Goal: Check status: Check status

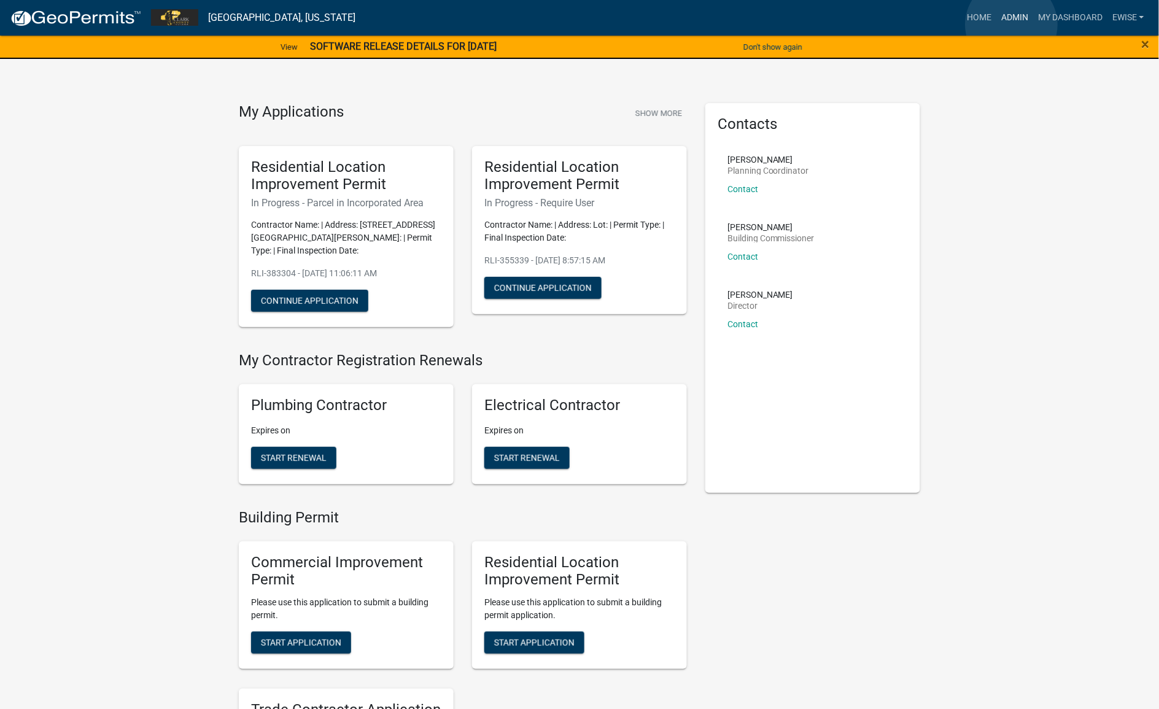
click at [1012, 25] on link "Admin" at bounding box center [1014, 17] width 37 height 23
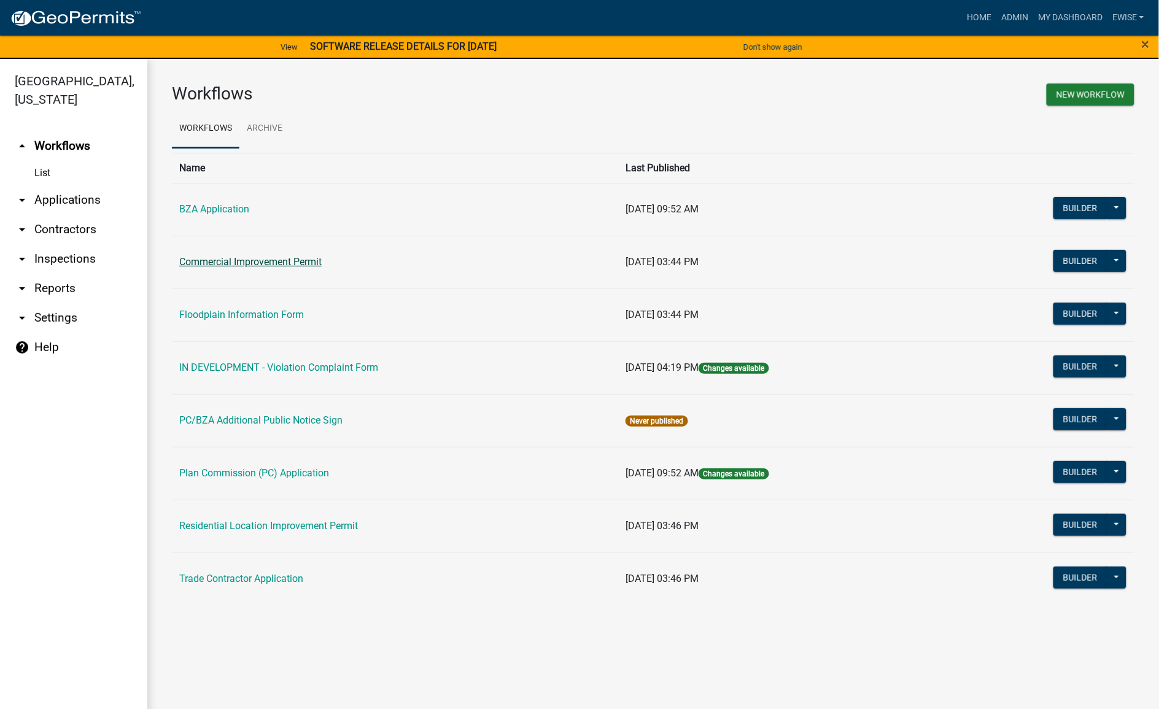
click at [274, 263] on link "Commercial Improvement Permit" at bounding box center [250, 262] width 142 height 12
click at [217, 479] on link "Plan Commission (PC) Application" at bounding box center [254, 473] width 150 height 12
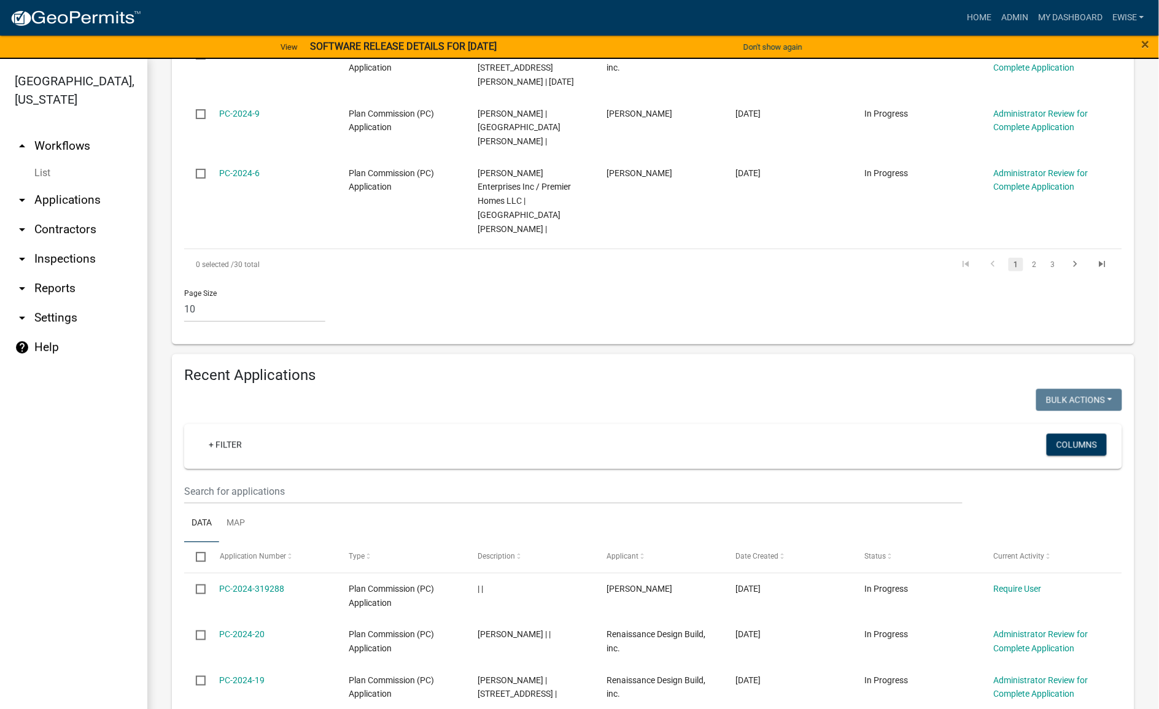
scroll to position [767, 0]
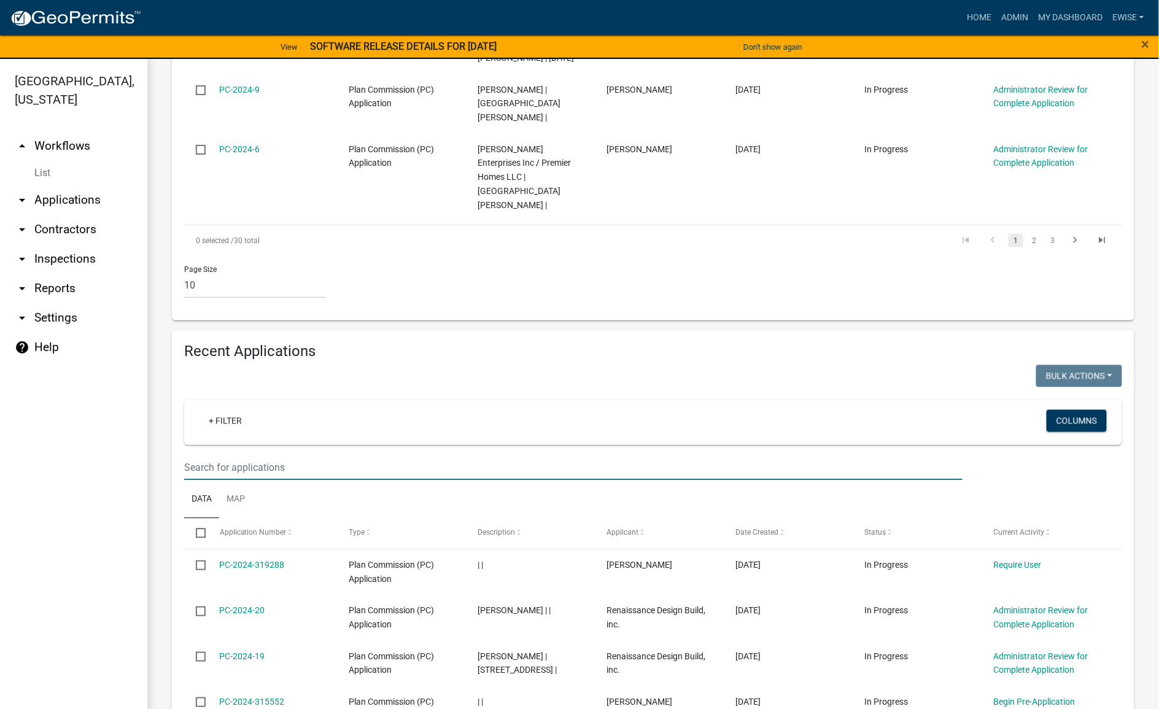
click at [368, 455] on input "text" at bounding box center [573, 467] width 778 height 25
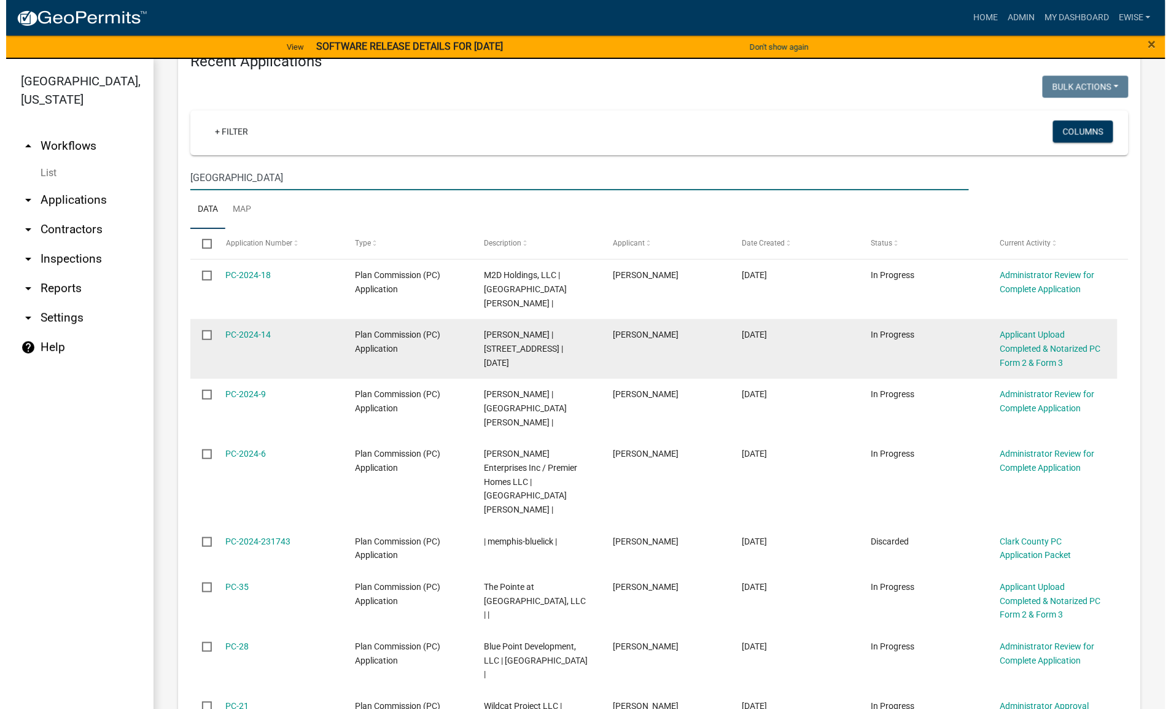
scroll to position [1074, 0]
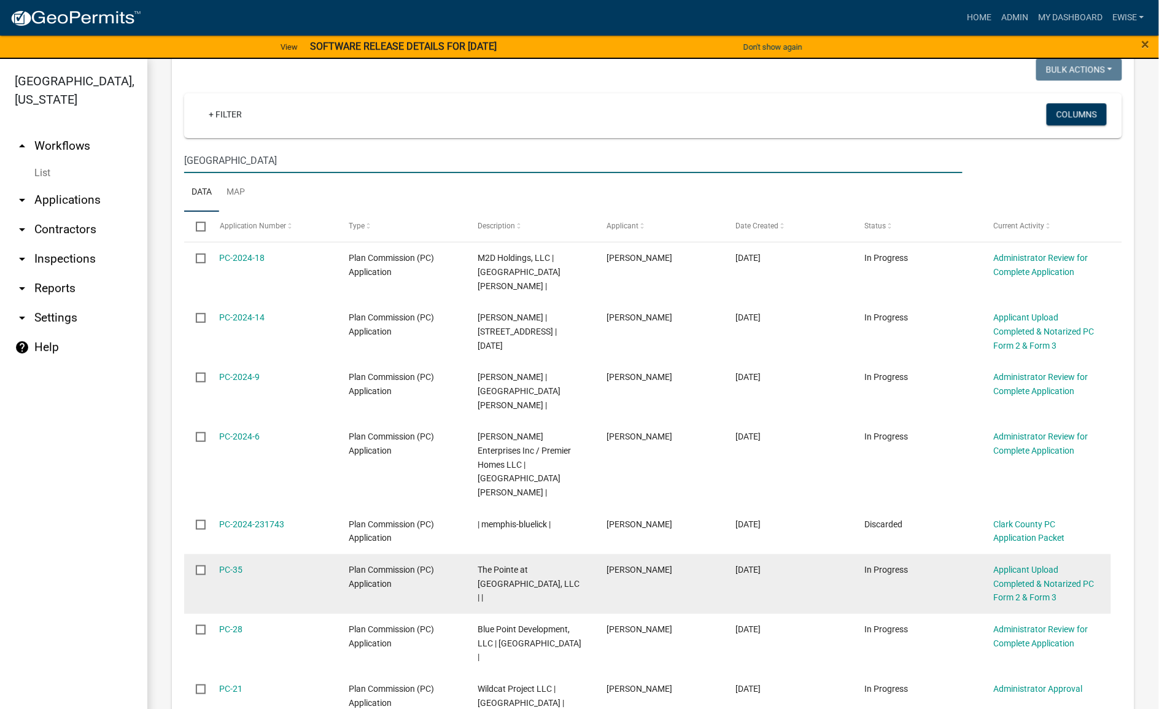
type input "[GEOGRAPHIC_DATA]"
click at [241, 554] on datatable-body-cell "PC-35" at bounding box center [271, 584] width 129 height 60
click at [228, 565] on link "PC-35" at bounding box center [231, 570] width 23 height 10
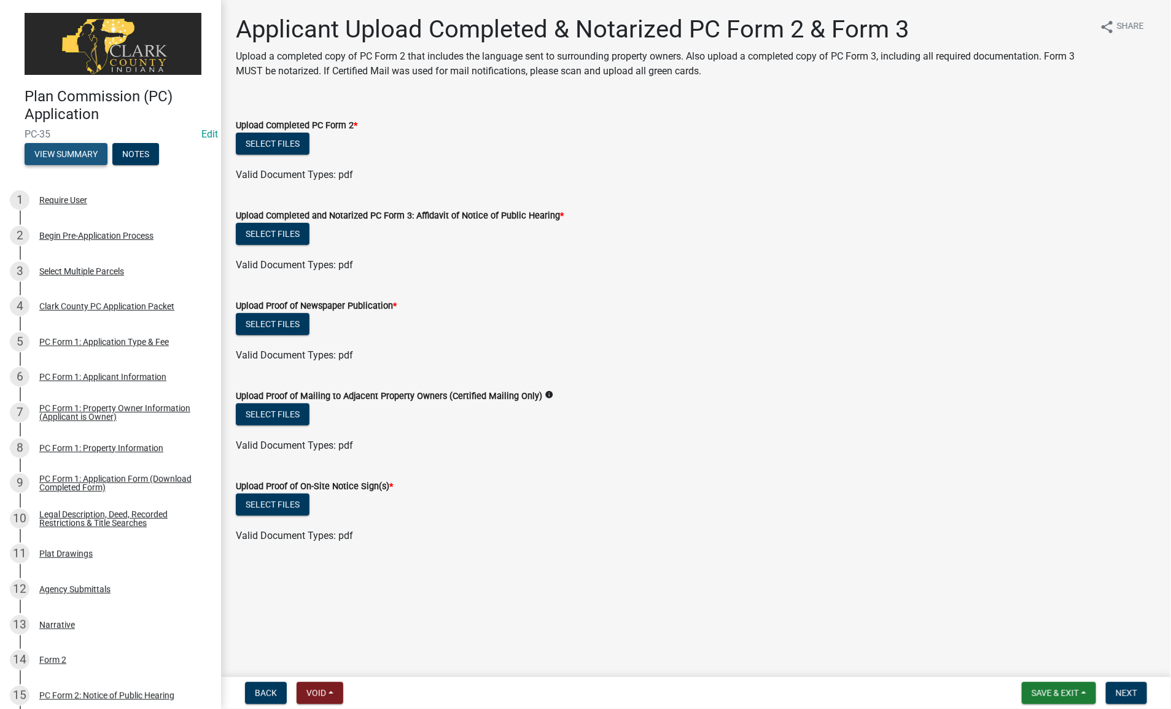
click at [71, 143] on button "View Summary" at bounding box center [66, 154] width 83 height 22
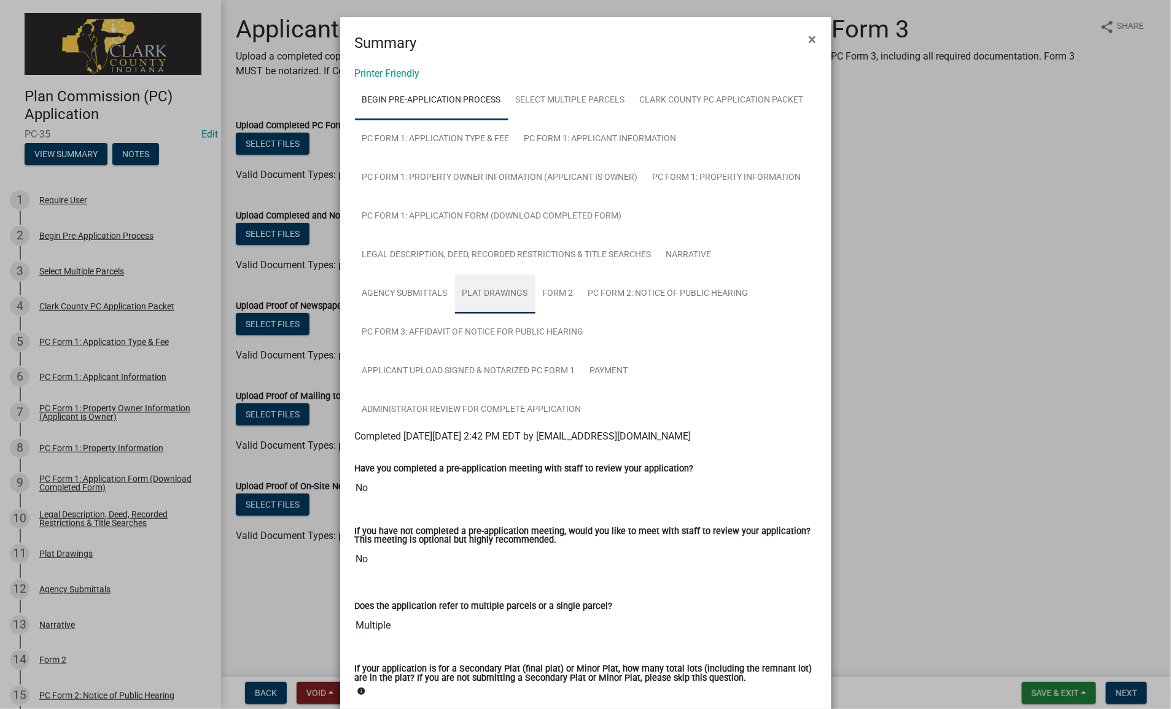
click at [495, 290] on link "Plat Drawings" at bounding box center [495, 293] width 80 height 39
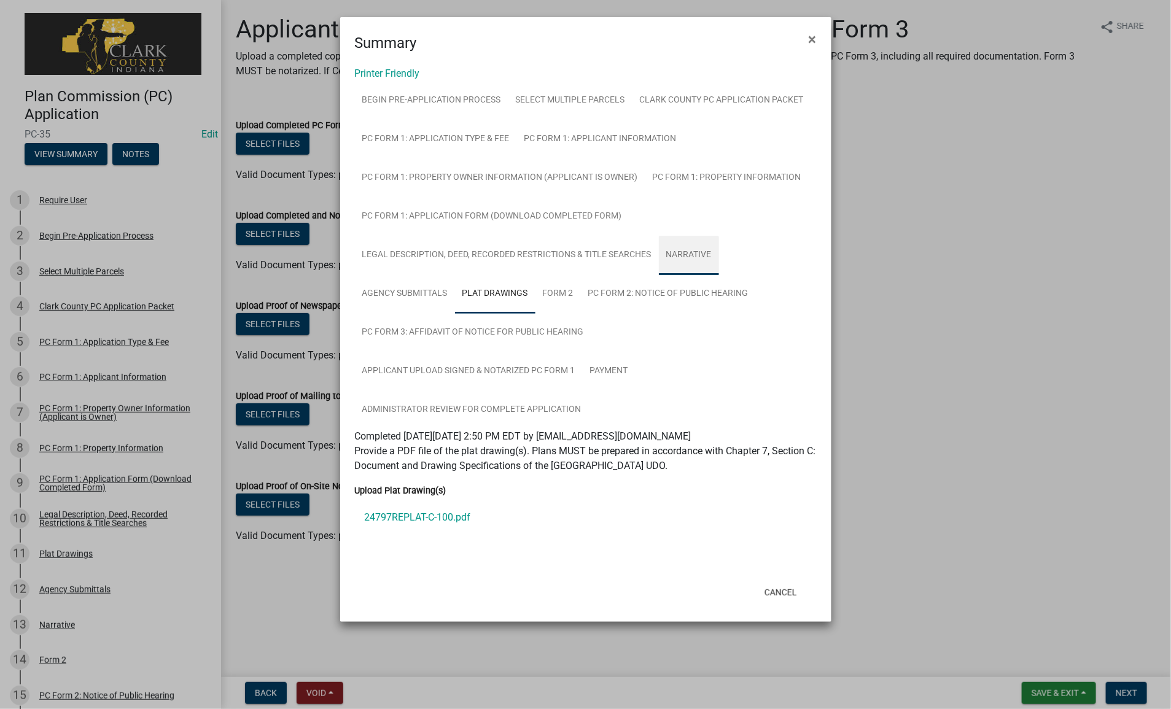
click at [689, 250] on link "Narrative" at bounding box center [689, 255] width 60 height 39
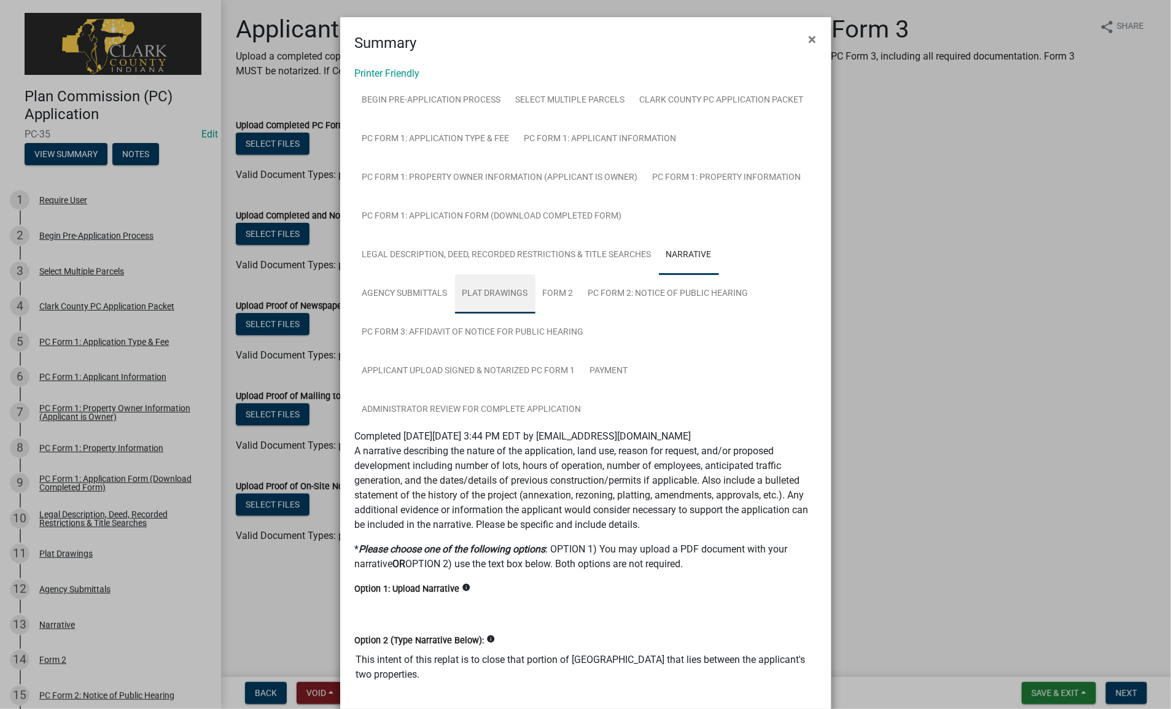
click at [498, 285] on link "Plat Drawings" at bounding box center [495, 293] width 80 height 39
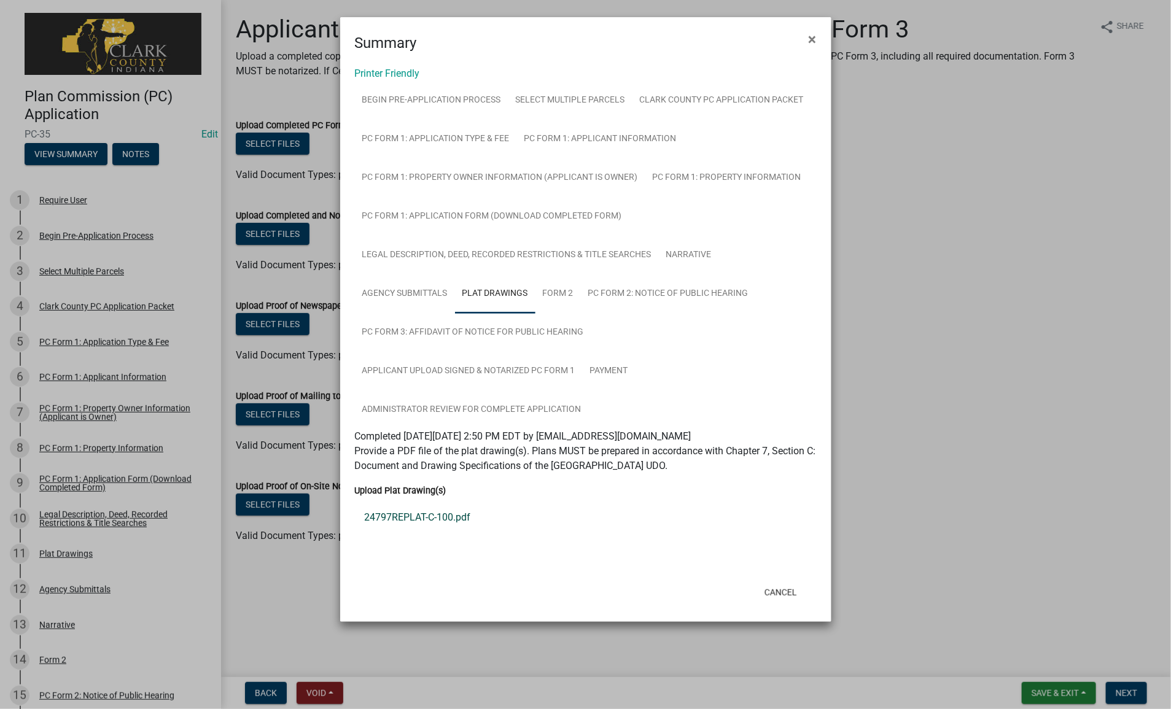
click at [397, 508] on link "24797REPLAT-C-100.pdf" at bounding box center [586, 517] width 462 height 29
click at [516, 327] on link "PC Form 3: Affidavit of Notice for Public Hearing" at bounding box center [473, 332] width 236 height 39
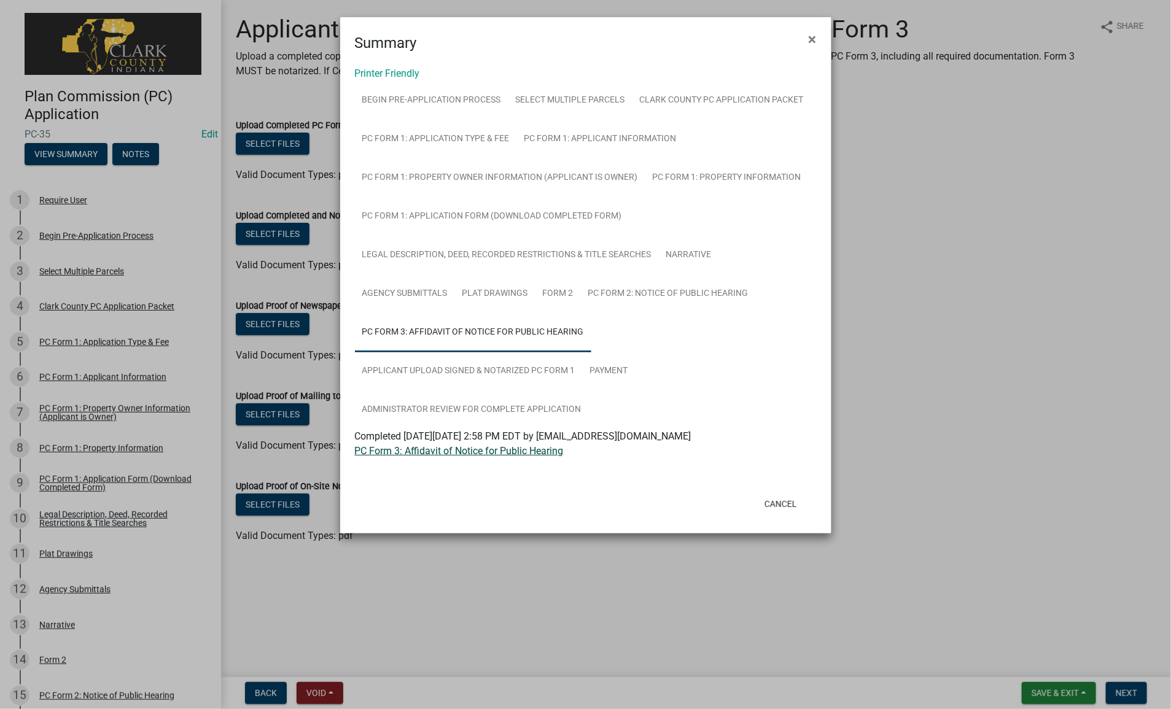
click at [493, 449] on link "PC Form 3: Affidavit of Notice for Public Hearing" at bounding box center [459, 451] width 209 height 12
click at [606, 370] on link "Payment" at bounding box center [609, 371] width 53 height 39
